Goal: Task Accomplishment & Management: Manage account settings

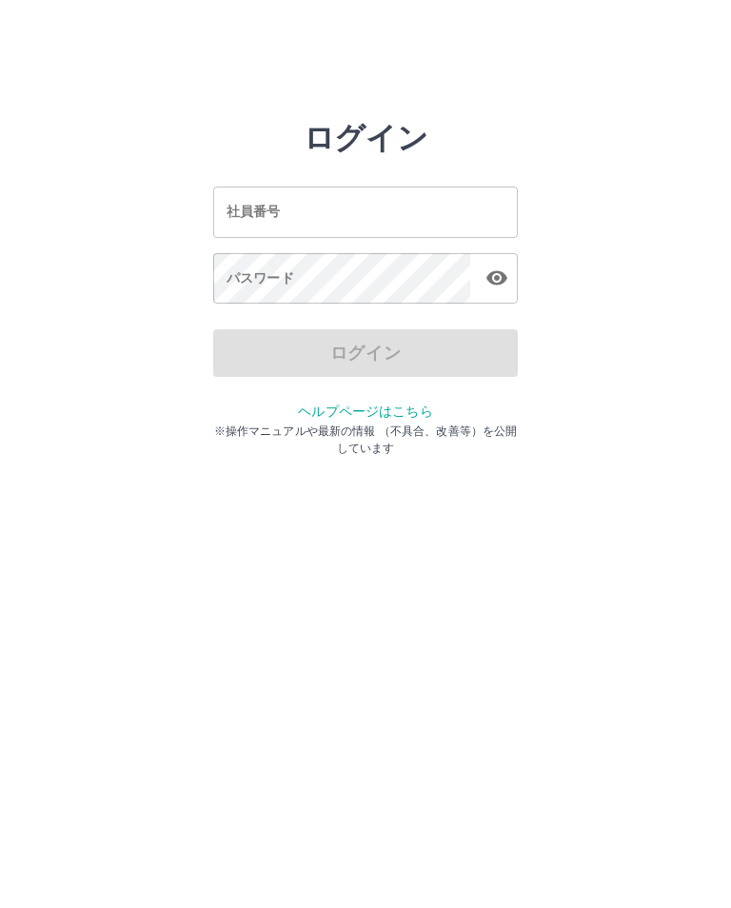
click at [278, 214] on div "社員番号 社員番号" at bounding box center [365, 212] width 305 height 50
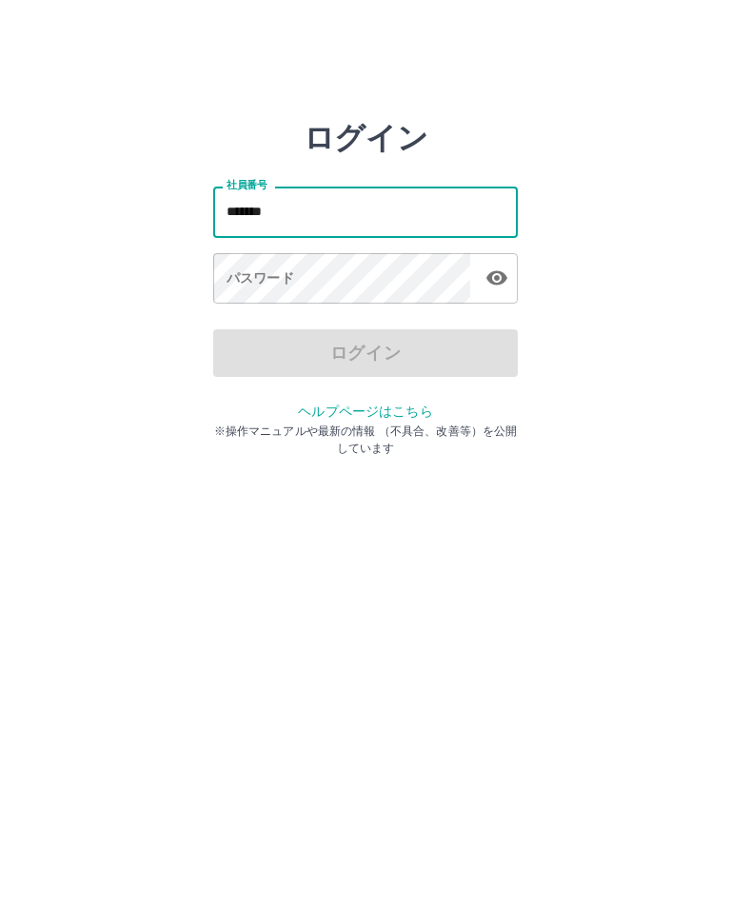
type input "*******"
click at [258, 281] on div "パスワード パスワード" at bounding box center [365, 279] width 305 height 53
click at [258, 277] on div "パスワード パスワード" at bounding box center [365, 279] width 305 height 53
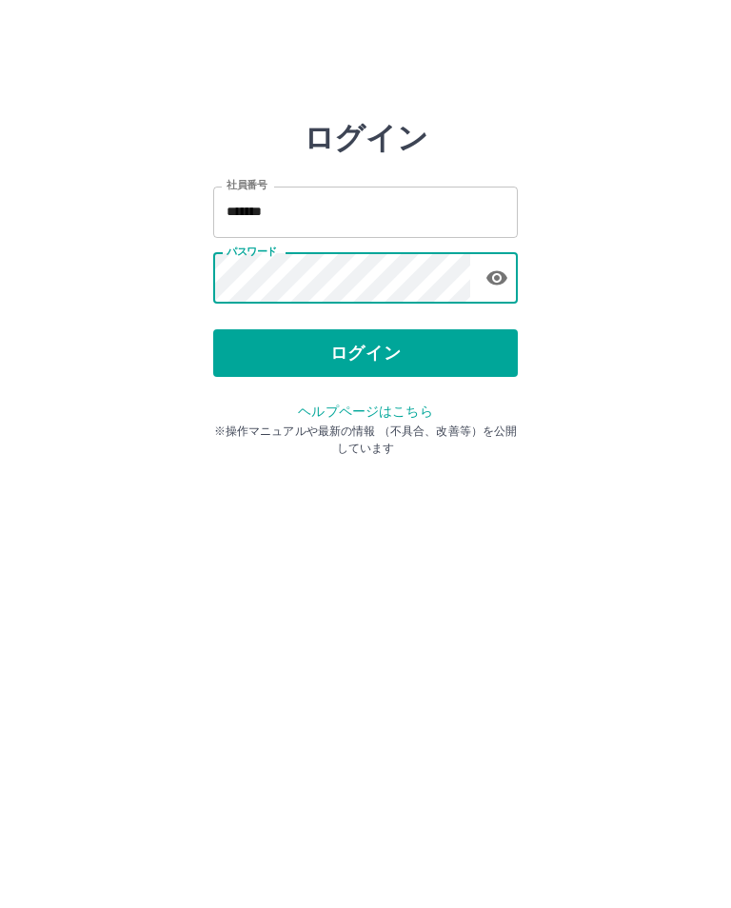
click at [337, 349] on button "ログイン" at bounding box center [365, 353] width 305 height 48
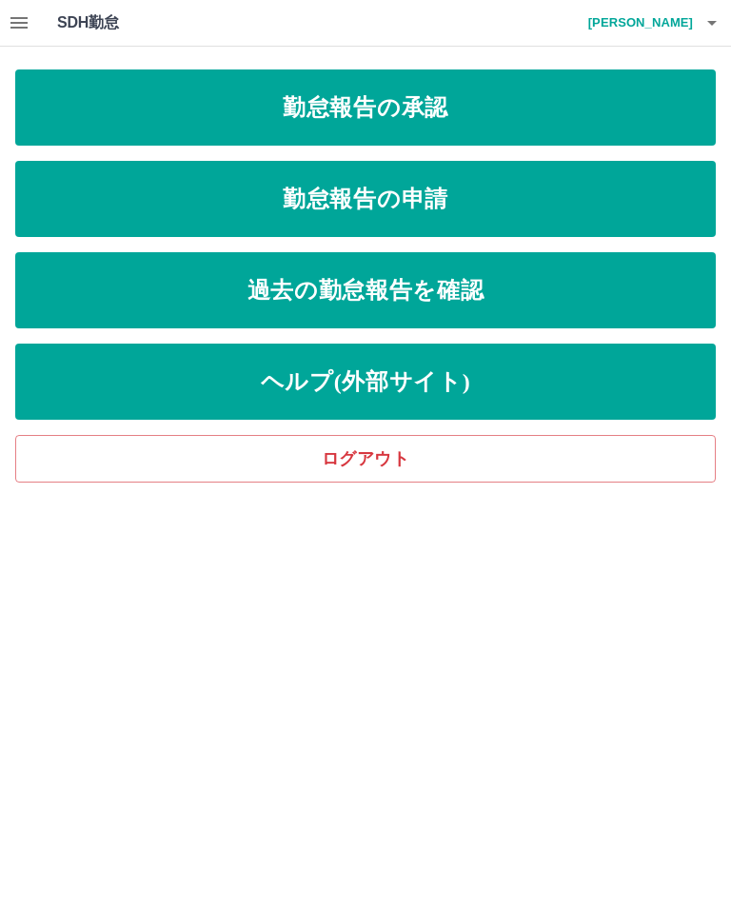
click at [16, 19] on icon "button" at bounding box center [18, 22] width 17 height 11
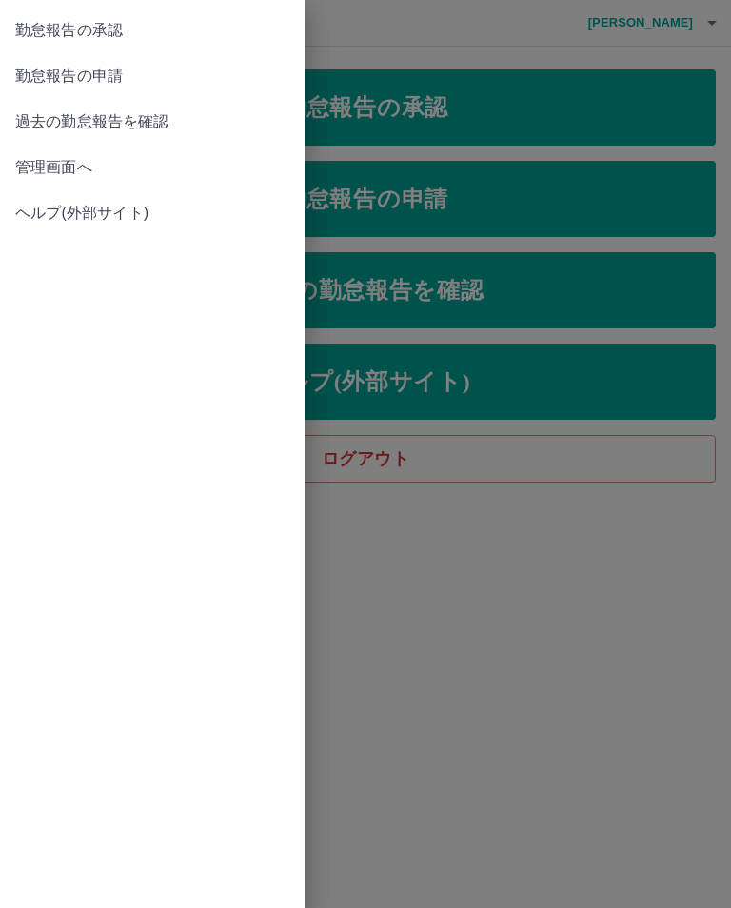
click at [78, 173] on span "管理画面へ" at bounding box center [152, 167] width 274 height 23
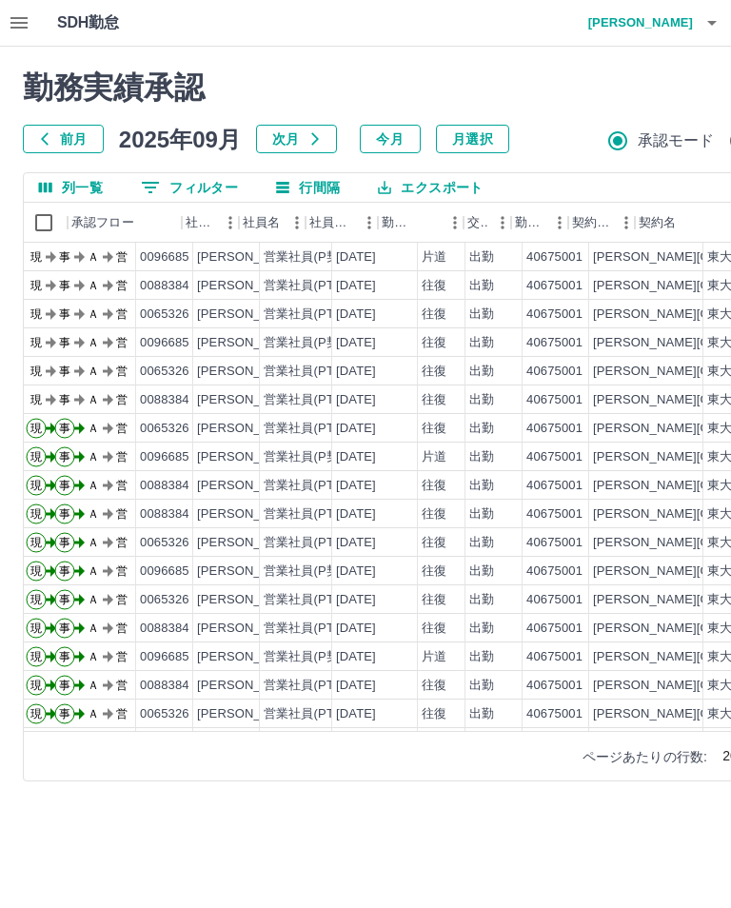
scroll to position [-1, 53]
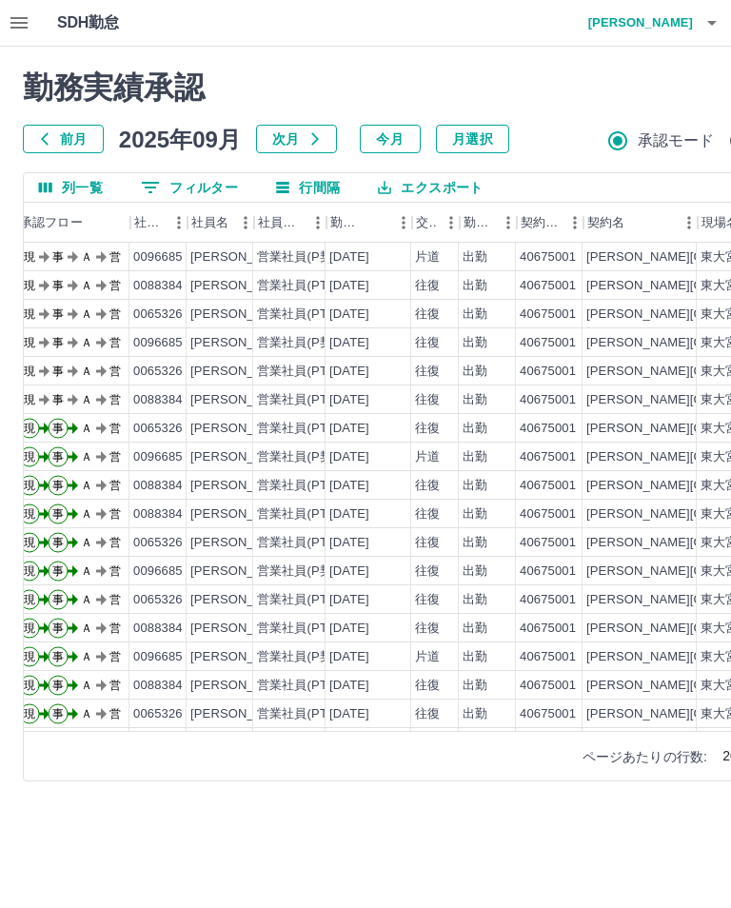
click at [49, 133] on icon "button" at bounding box center [44, 138] width 15 height 15
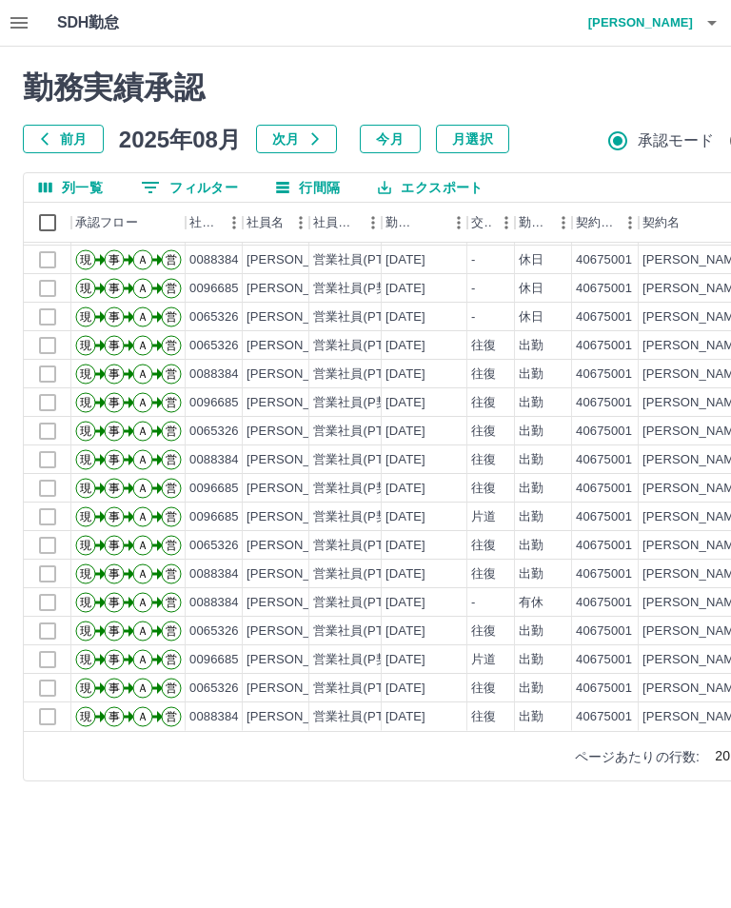
scroll to position [83, 0]
click at [311, 145] on icon "button" at bounding box center [314, 138] width 15 height 15
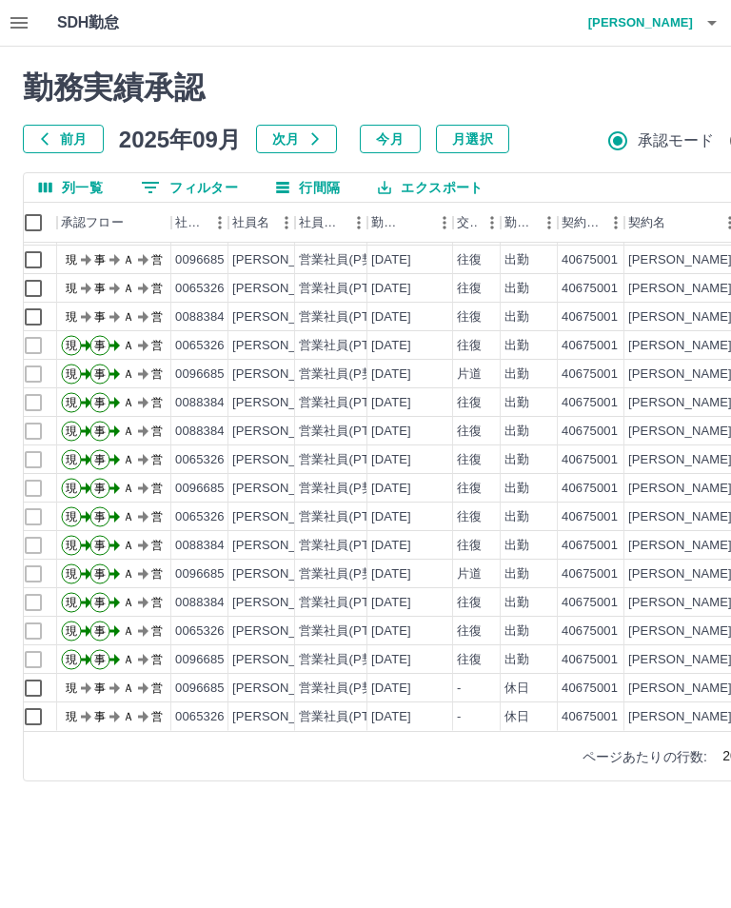
scroll to position [83, 14]
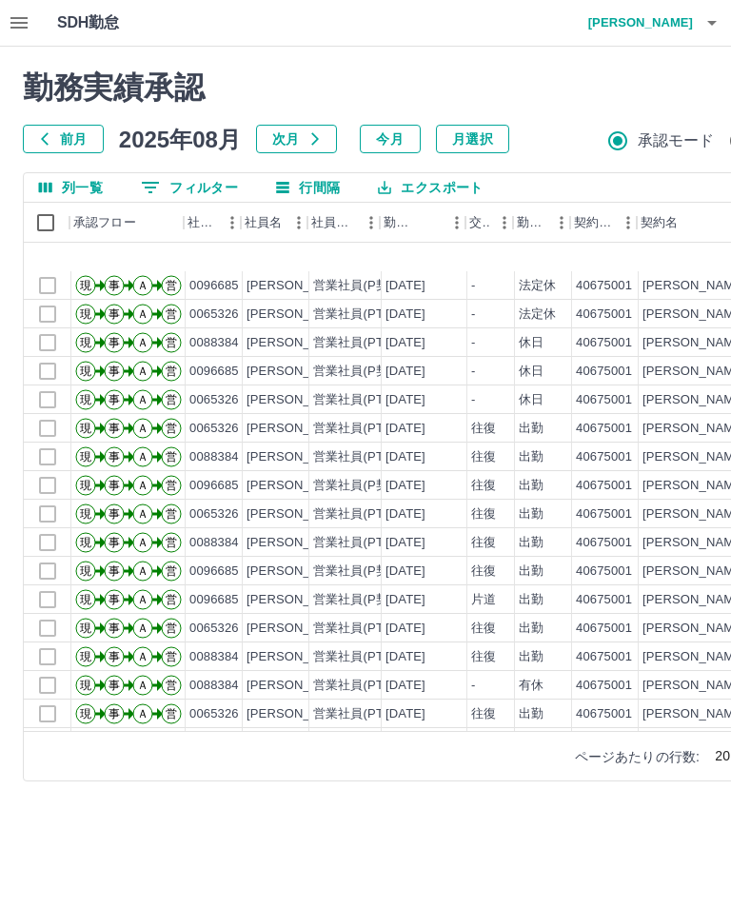
scroll to position [0, 1]
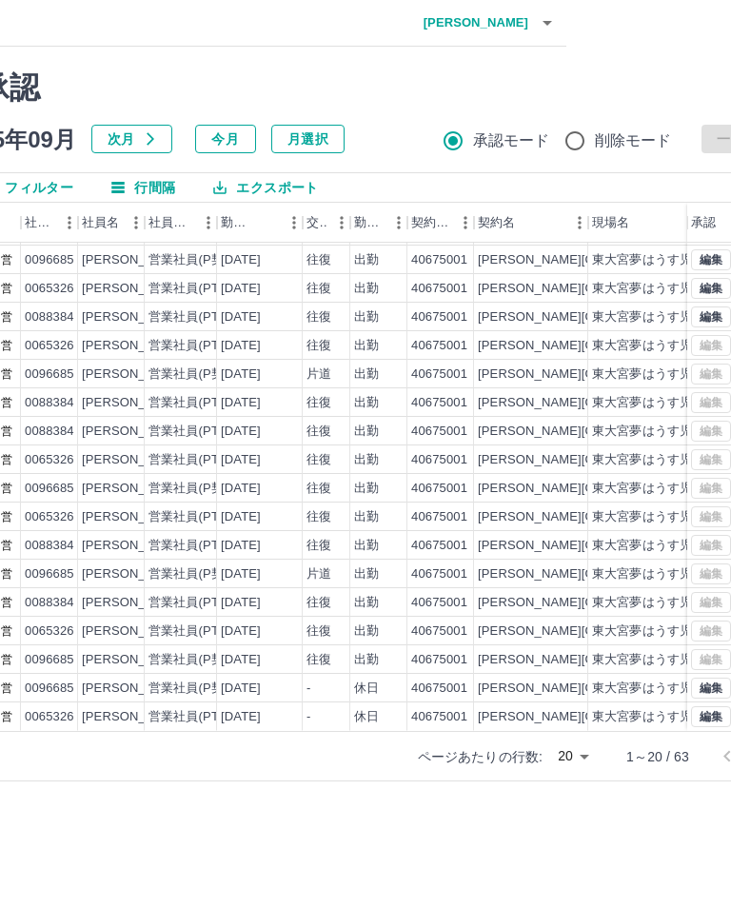
scroll to position [0, 244]
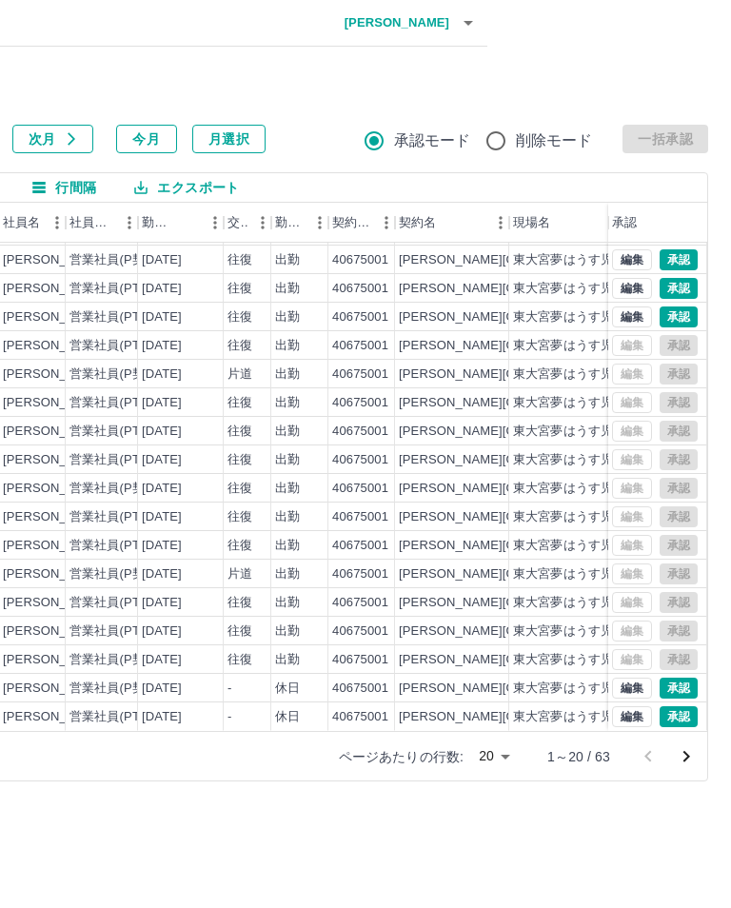
click at [679, 764] on icon "次のページへ" at bounding box center [686, 756] width 23 height 23
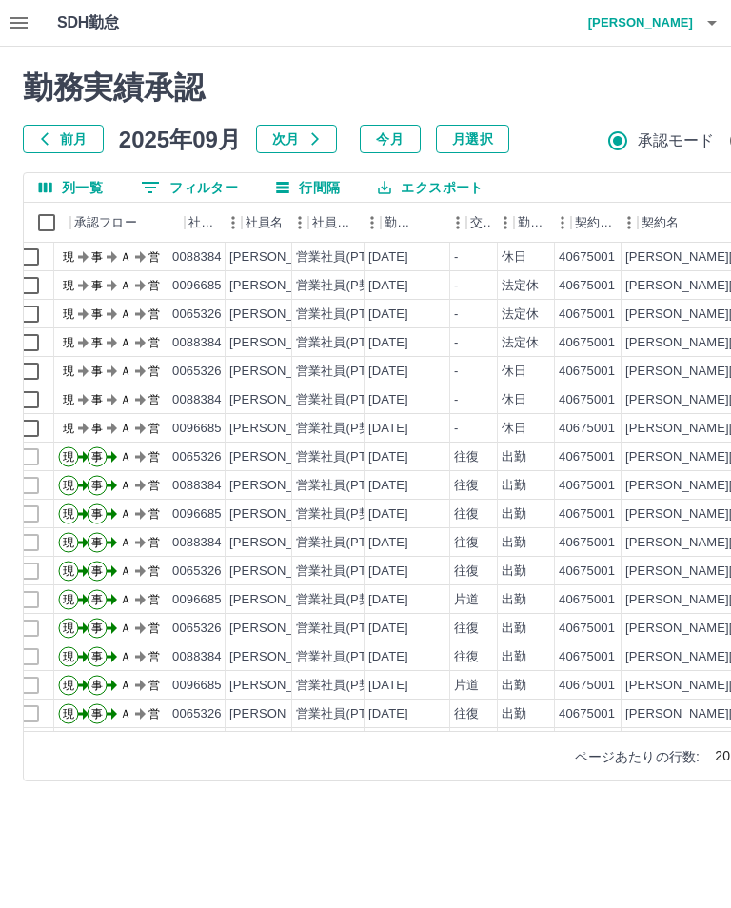
scroll to position [0, 18]
click at [30, 24] on icon "button" at bounding box center [19, 22] width 23 height 23
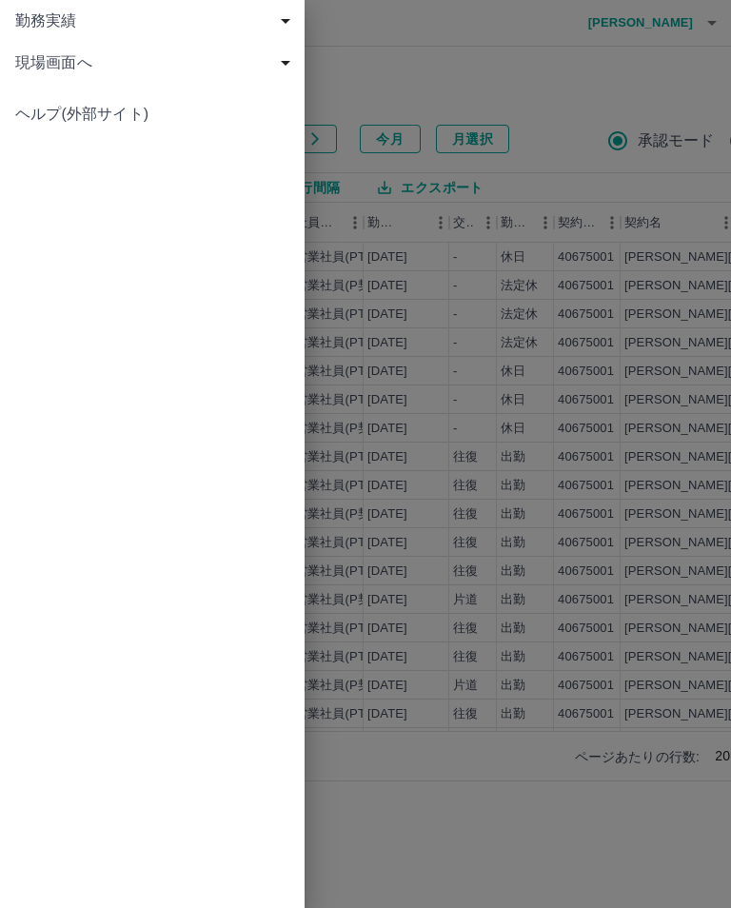
click at [103, 70] on span "現場画面へ" at bounding box center [156, 62] width 282 height 23
click at [126, 104] on span "現場画面へ" at bounding box center [161, 104] width 255 height 23
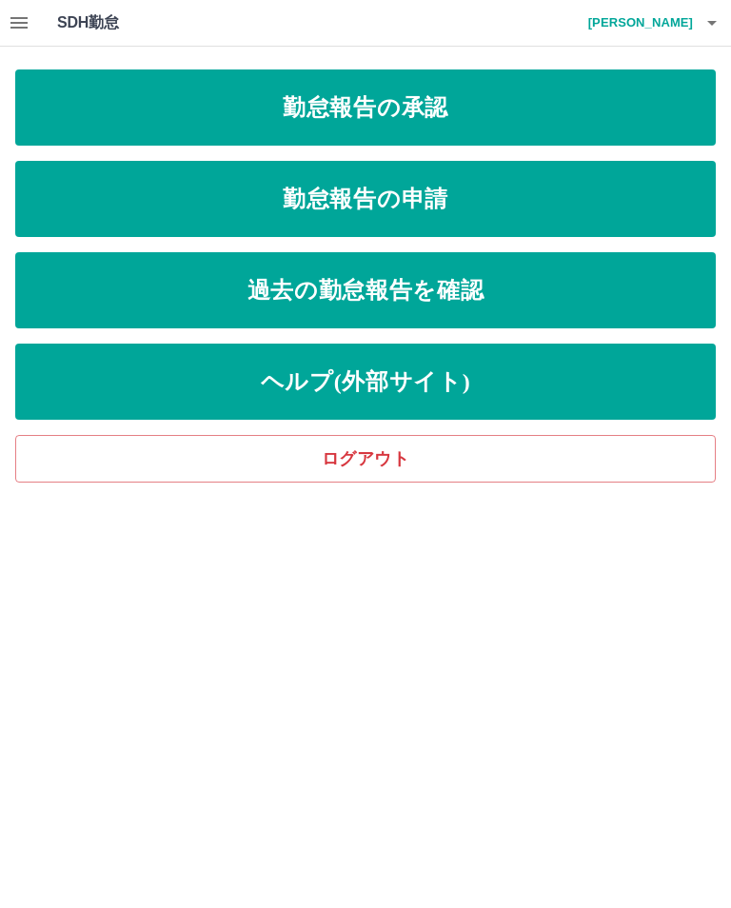
click at [730, 483] on html "SDH勤怠 那須　香 勤怠報告の承認 勤怠報告の申請 過去の勤怠報告を確認 ヘルプ(外部サイト) ログアウト SDH勤怠" at bounding box center [365, 241] width 731 height 483
click at [683, 23] on h4 "那須　香" at bounding box center [636, 23] width 114 height 46
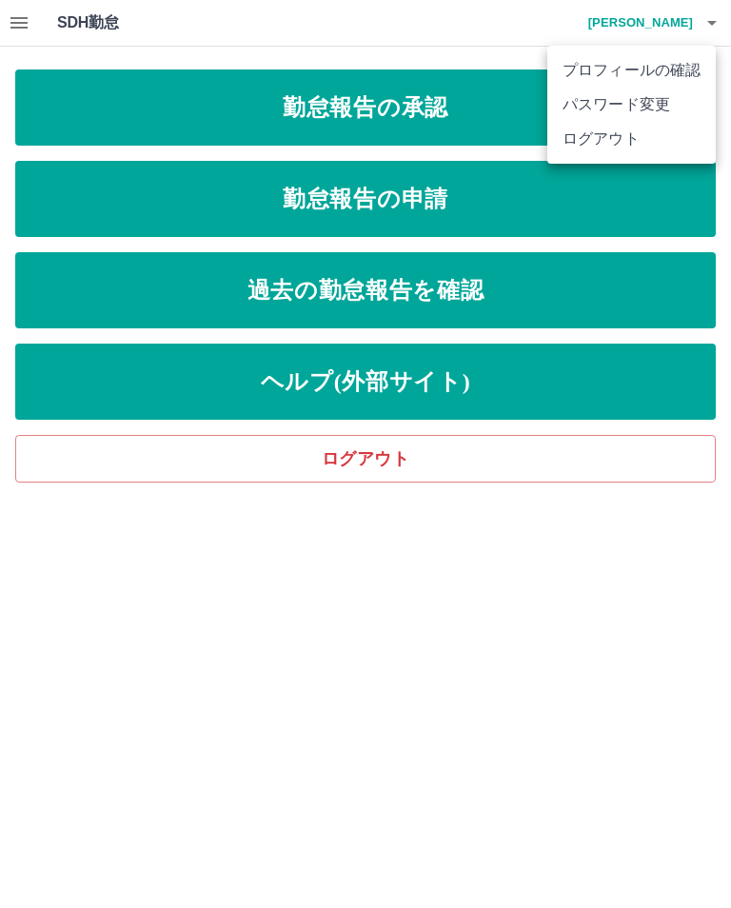
click at [624, 137] on li "ログアウト" at bounding box center [631, 139] width 168 height 34
